Goal: Find specific page/section: Find specific page/section

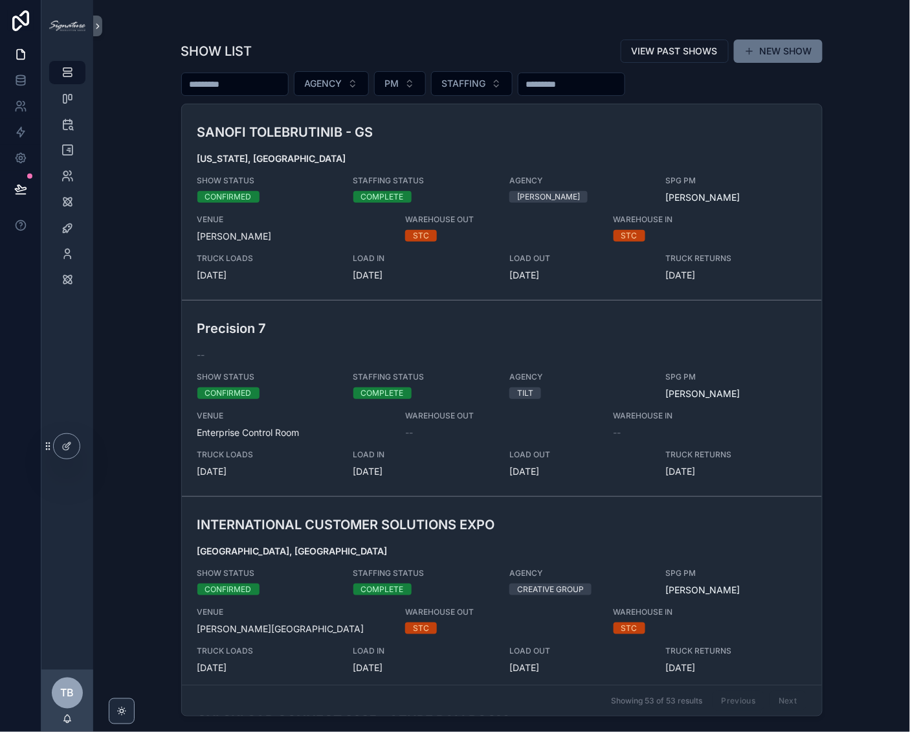
click at [286, 75] on input "scrollable content" at bounding box center [235, 84] width 106 height 18
type input "*****"
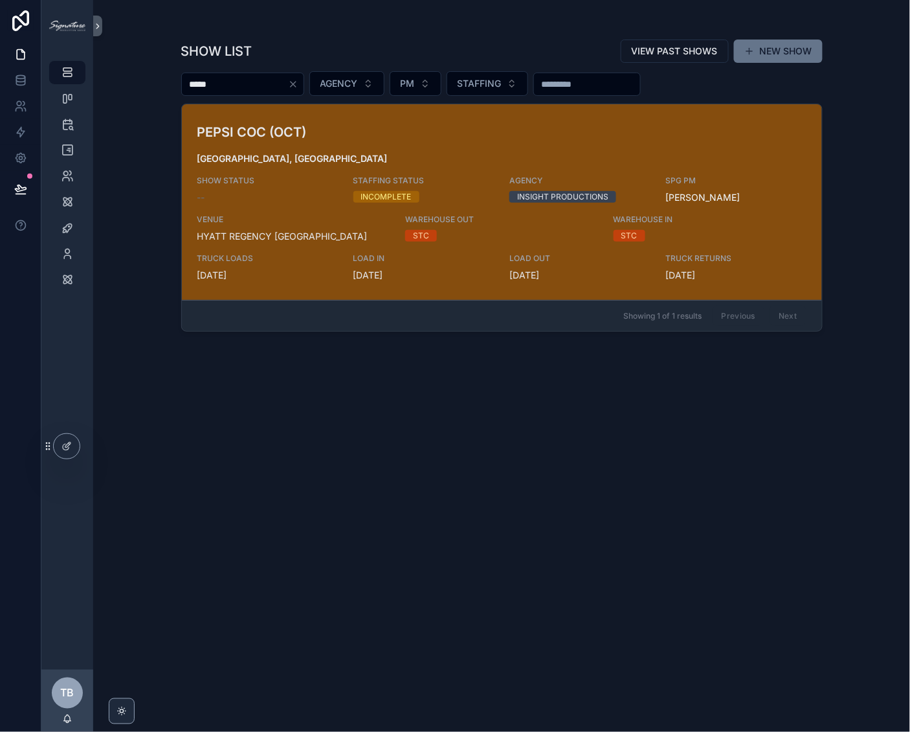
click at [312, 130] on h3 "PEPSI COC (OCT)" at bounding box center [397, 131] width 401 height 19
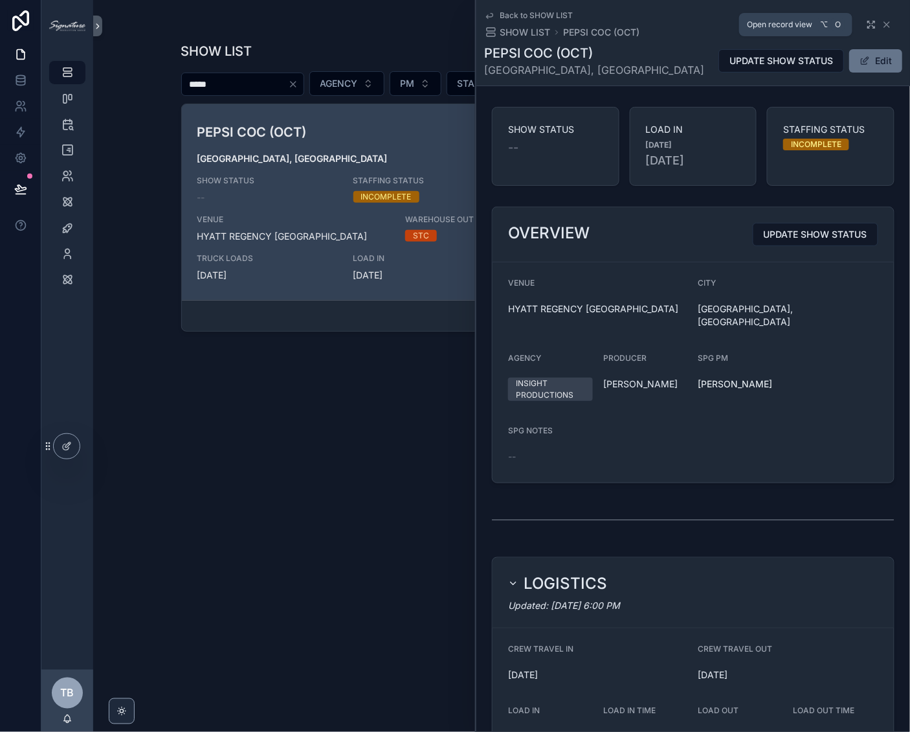
click at [867, 23] on icon "scrollable content" at bounding box center [871, 24] width 10 height 10
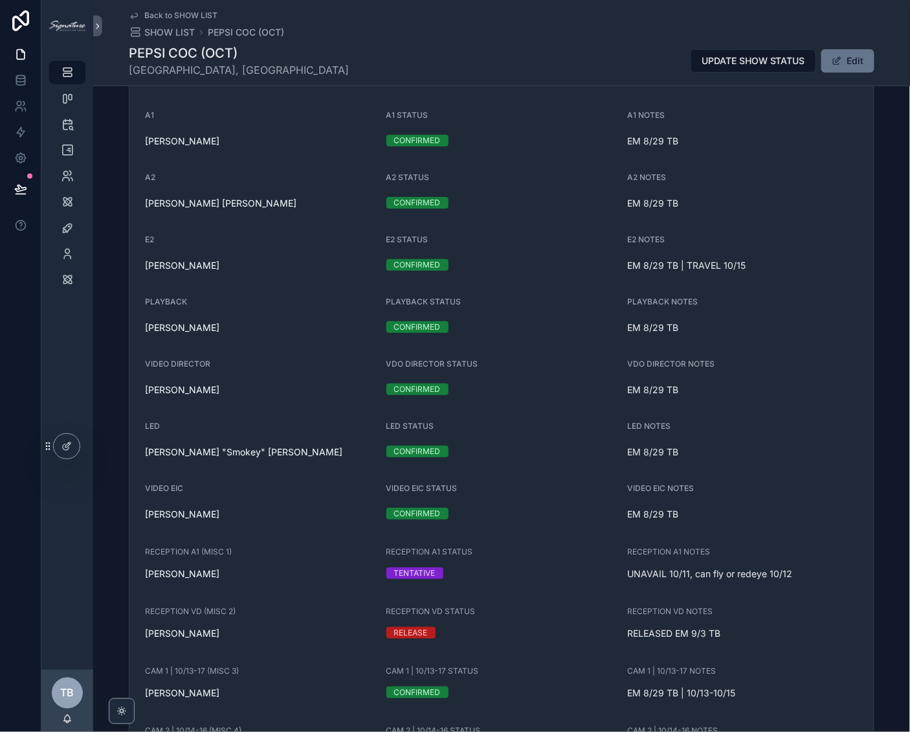
scroll to position [1331, 0]
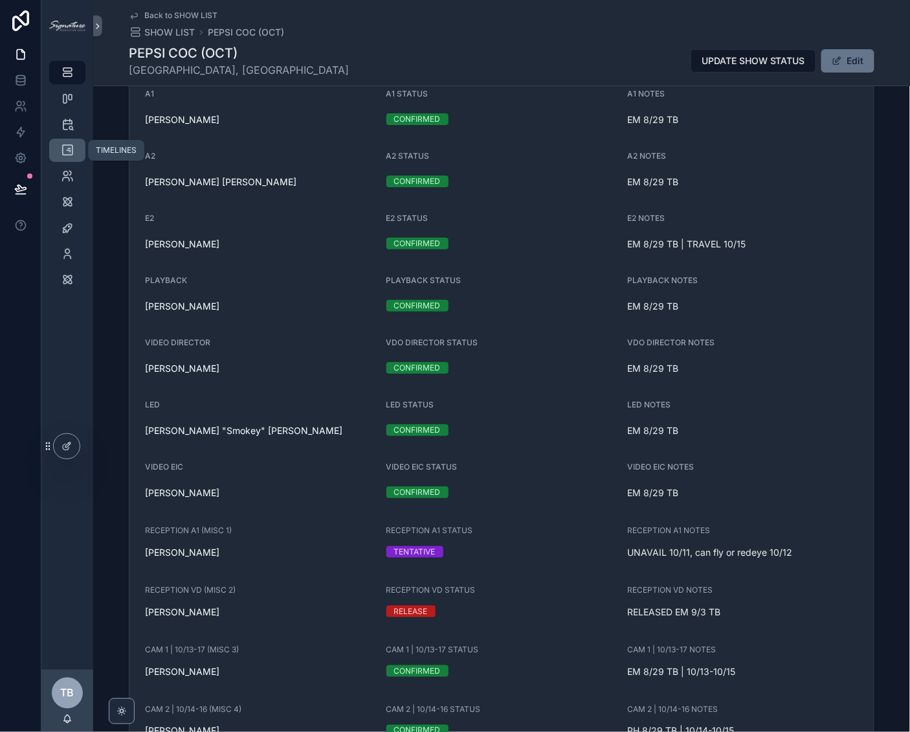
click at [65, 142] on div "TIMELINES" at bounding box center [67, 150] width 21 height 21
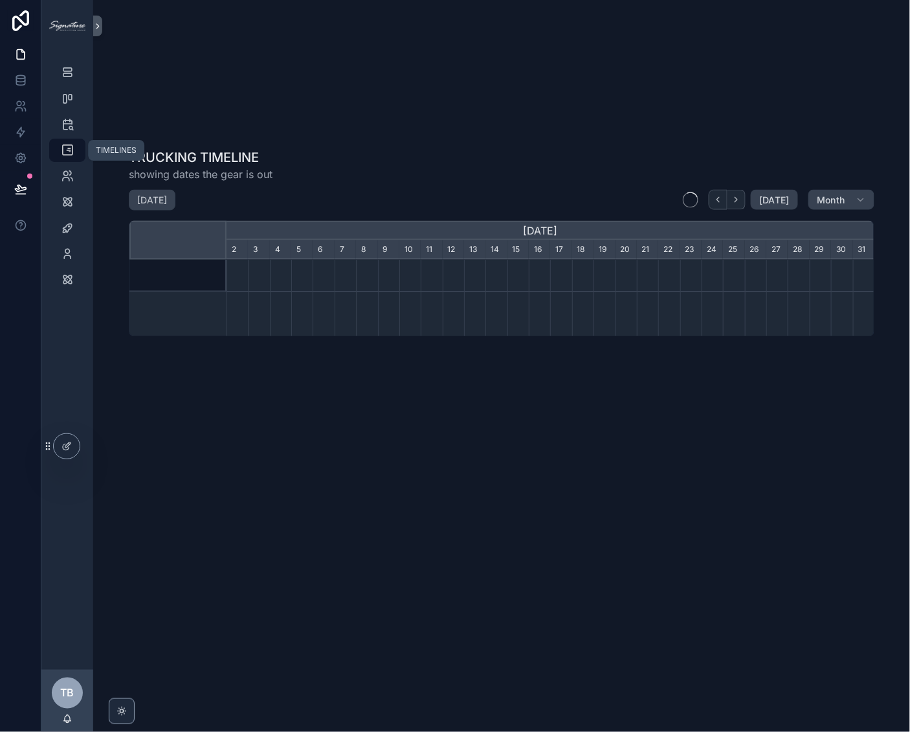
scroll to position [0, 648]
